Goal: Task Accomplishment & Management: Use online tool/utility

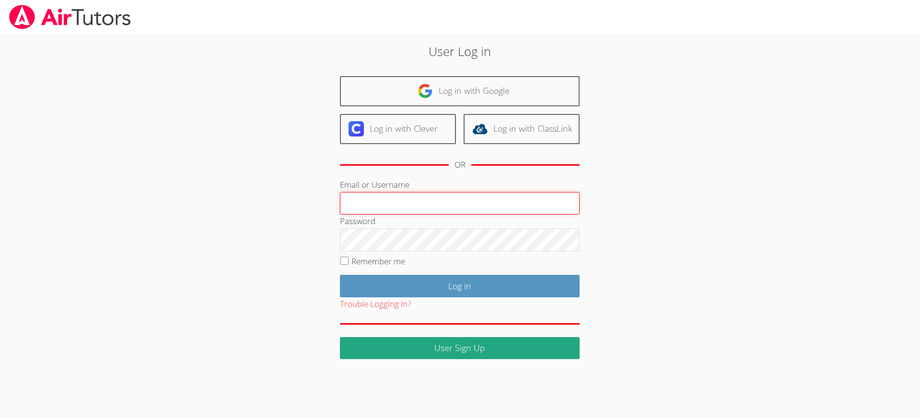
type input "[EMAIL_ADDRESS][DOMAIN_NAME]"
click at [343, 261] on input "Remember me" at bounding box center [344, 261] width 8 height 8
checkbox input "true"
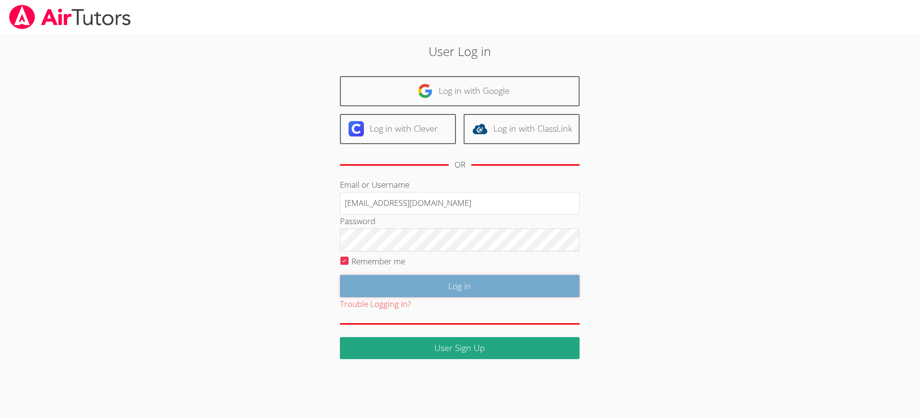
click at [410, 285] on input "Log in" at bounding box center [460, 286] width 240 height 23
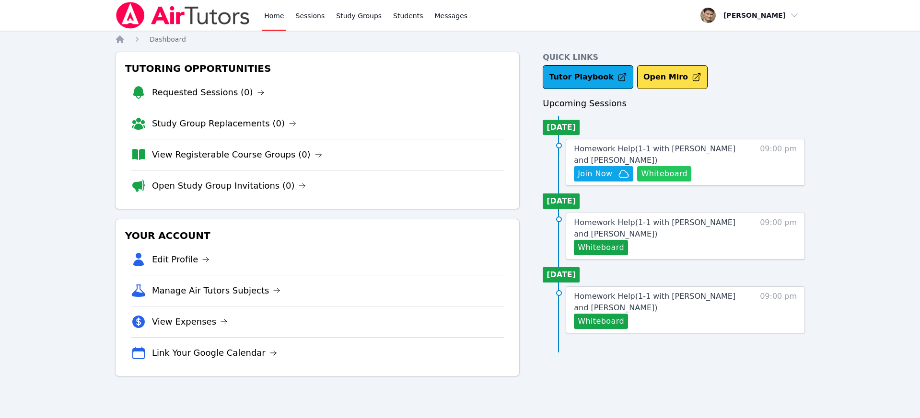
click at [659, 174] on button "Whiteboard" at bounding box center [664, 173] width 54 height 15
